Goal: Task Accomplishment & Management: Use online tool/utility

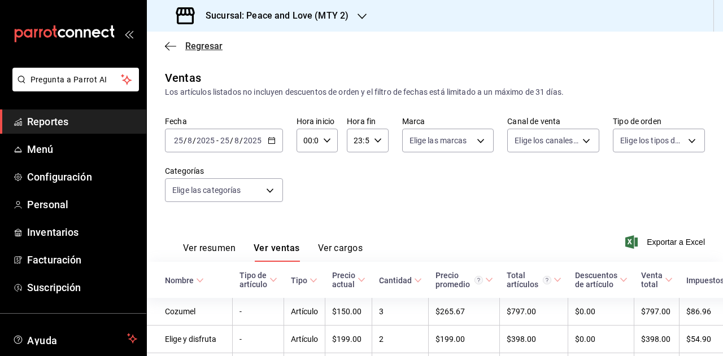
scroll to position [169, 0]
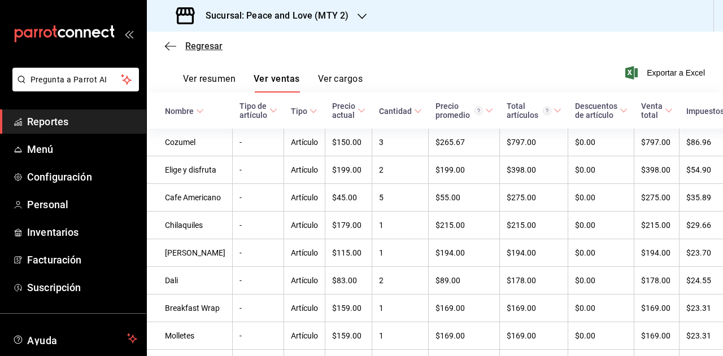
click at [171, 46] on icon "button" at bounding box center [170, 46] width 11 height 1
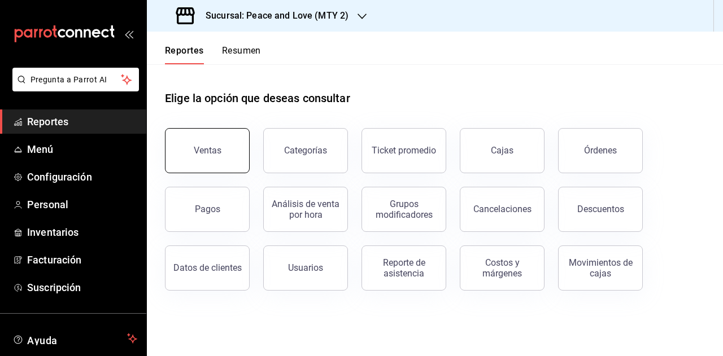
click at [230, 141] on button "Ventas" at bounding box center [207, 150] width 85 height 45
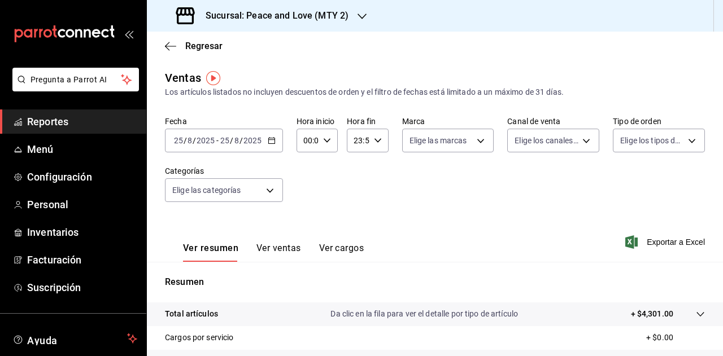
click at [347, 19] on div "Sucursal: Peace and Love (MTY 2)" at bounding box center [263, 16] width 215 height 32
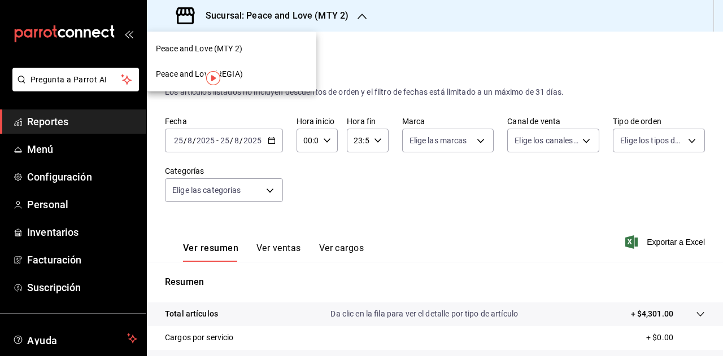
click at [228, 75] on span "Peace and Love (REGIA)" at bounding box center [199, 74] width 87 height 12
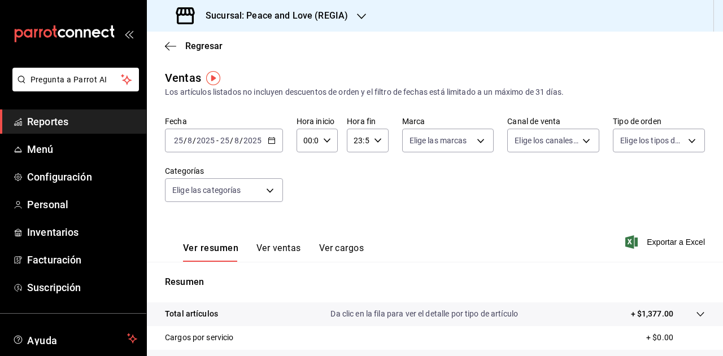
click at [335, 23] on div "Sucursal: Peace and Love (REGIA)" at bounding box center [263, 16] width 215 height 32
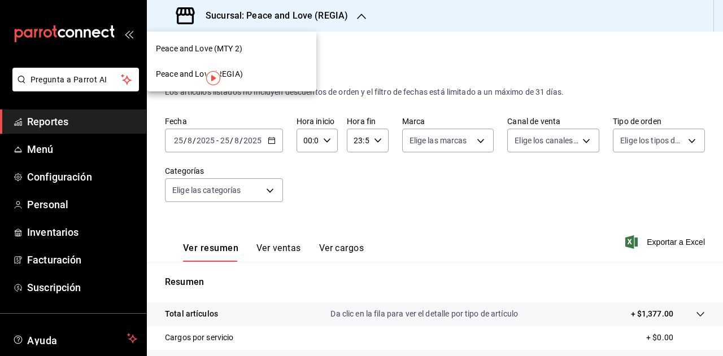
click at [226, 49] on span "Peace and Love (MTY 2)" at bounding box center [199, 49] width 86 height 12
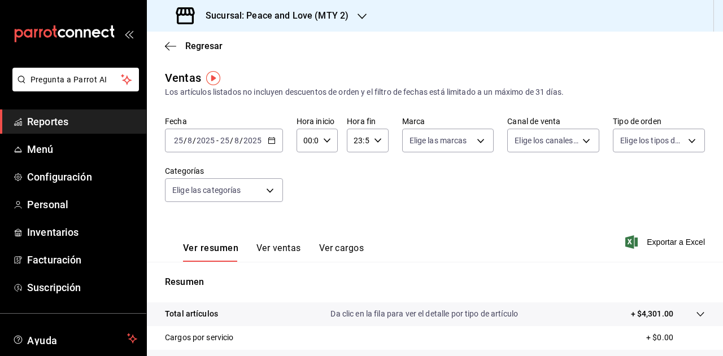
click at [352, 14] on div "Sucursal: Peace and Love (MTY 2)" at bounding box center [263, 16] width 215 height 32
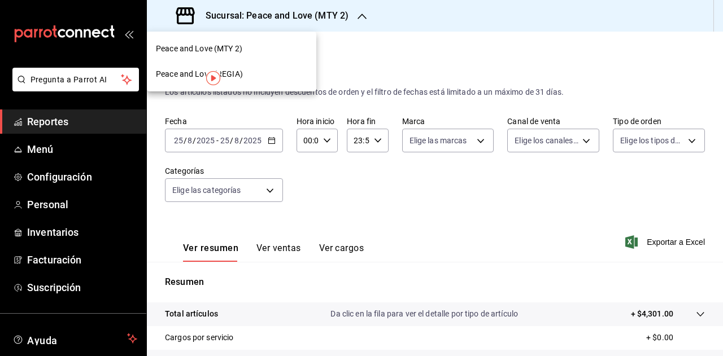
click at [240, 49] on span "Peace and Love (MTY 2)" at bounding box center [199, 49] width 86 height 12
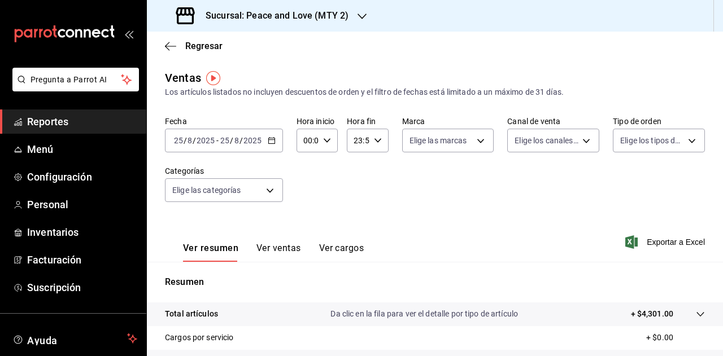
click at [350, 15] on div "Sucursal: Peace and Love (MTY 2)" at bounding box center [263, 16] width 215 height 32
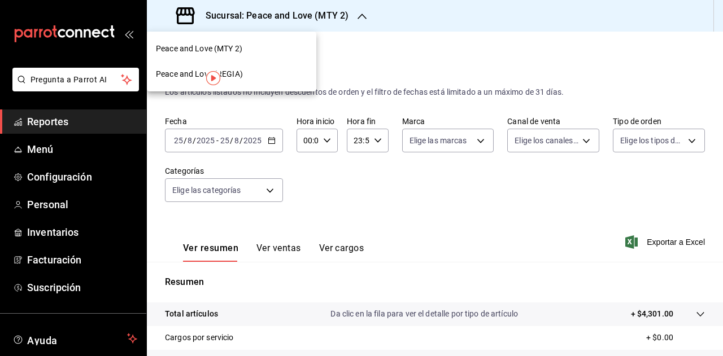
click at [255, 67] on div "Peace and Love (REGIA)" at bounding box center [231, 74] width 169 height 25
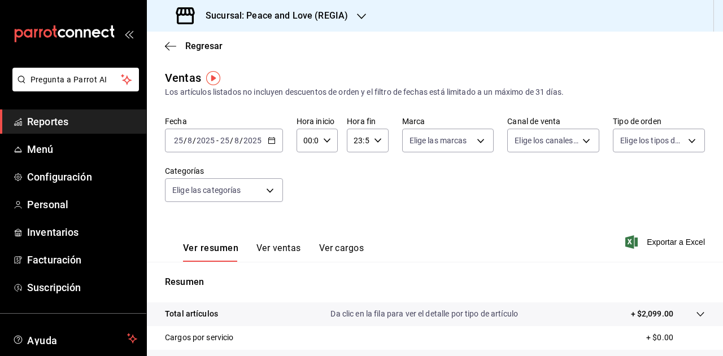
click at [354, 12] on div "Sucursal: Peace and Love (REGIA)" at bounding box center [263, 16] width 215 height 32
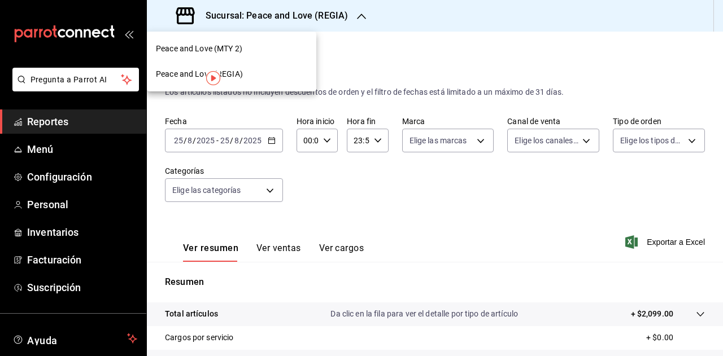
click at [242, 52] on span "Peace and Love (MTY 2)" at bounding box center [199, 49] width 86 height 12
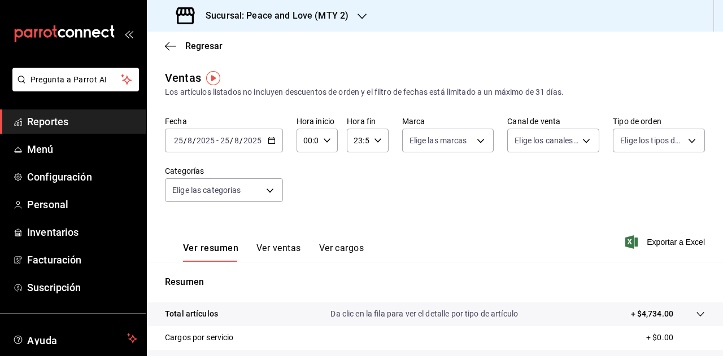
click at [287, 252] on button "Ver ventas" at bounding box center [278, 252] width 45 height 19
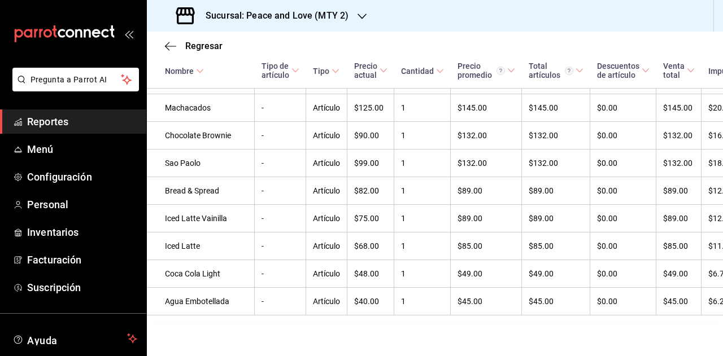
scroll to position [673, 0]
click at [176, 49] on icon "button" at bounding box center [170, 46] width 11 height 10
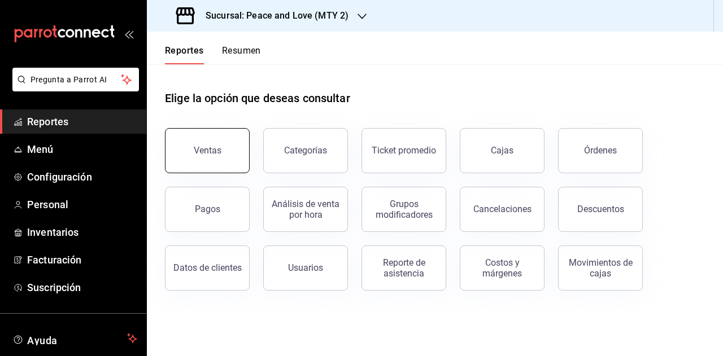
click at [215, 153] on div "Ventas" at bounding box center [208, 150] width 28 height 11
